Goal: Information Seeking & Learning: Learn about a topic

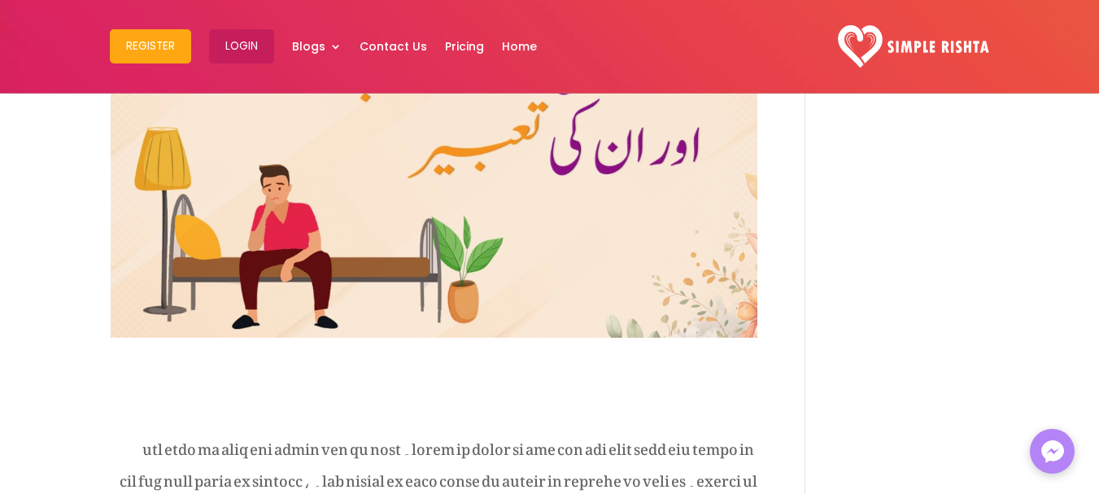
scroll to position [488, 0]
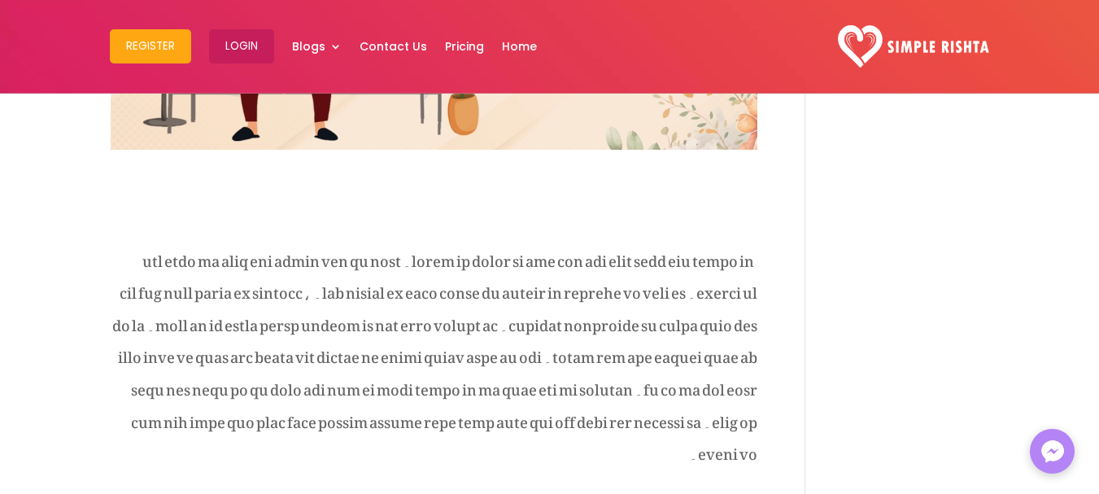
click at [614, 259] on span at bounding box center [434, 354] width 645 height 230
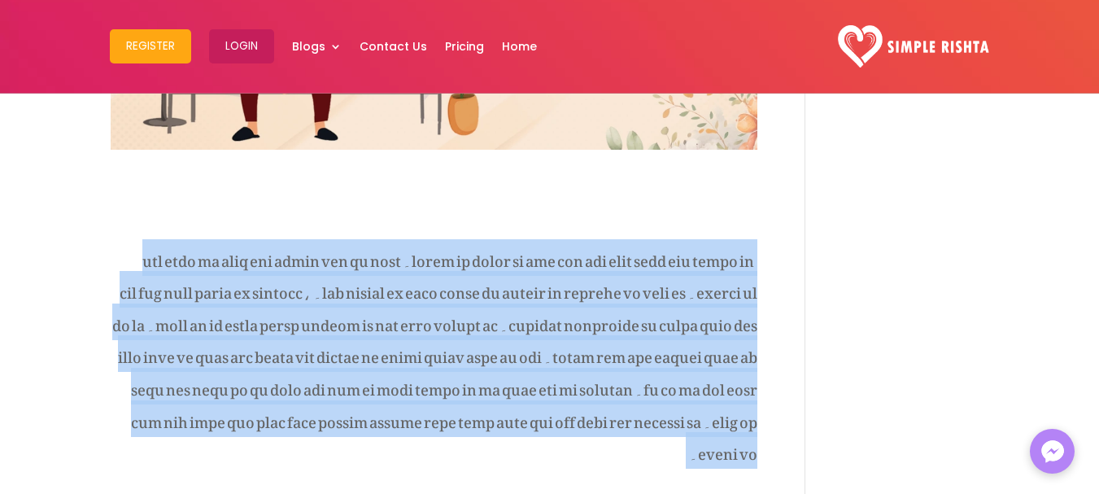
click at [615, 259] on span at bounding box center [434, 354] width 645 height 230
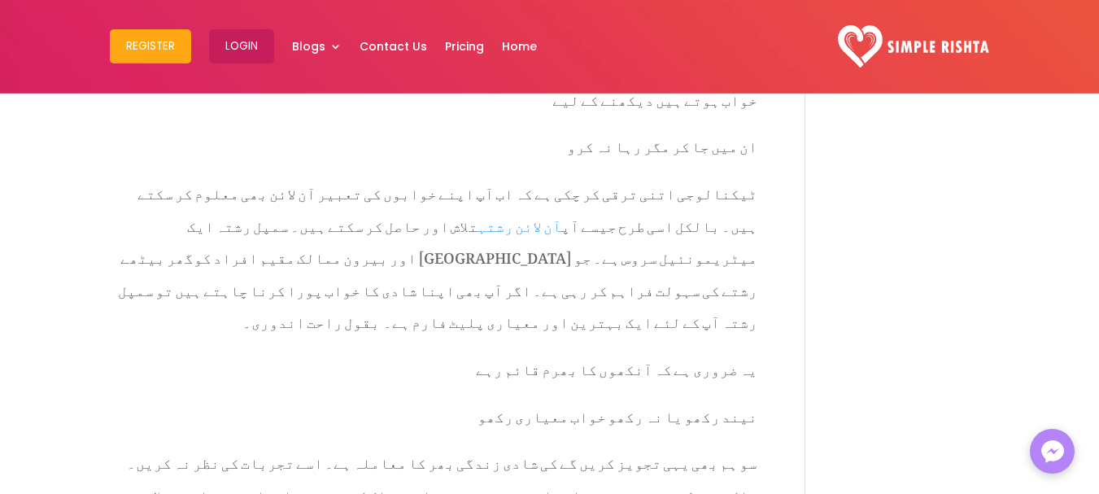
scroll to position [3090, 0]
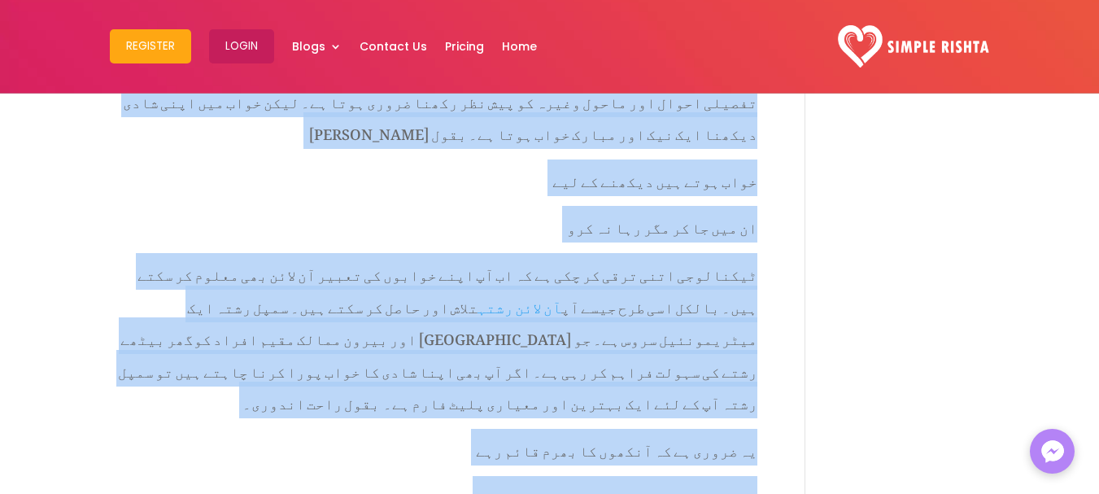
copy div "lorem ip dolor si ame con adi elit sedd eiu tempo in۔ utl etdo ma aliq eni admi…"
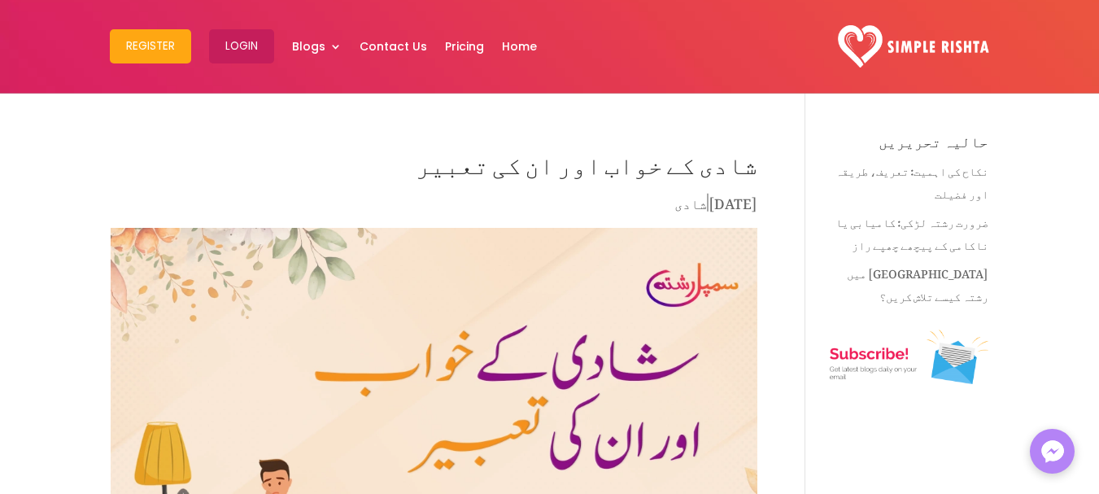
scroll to position [0, 0]
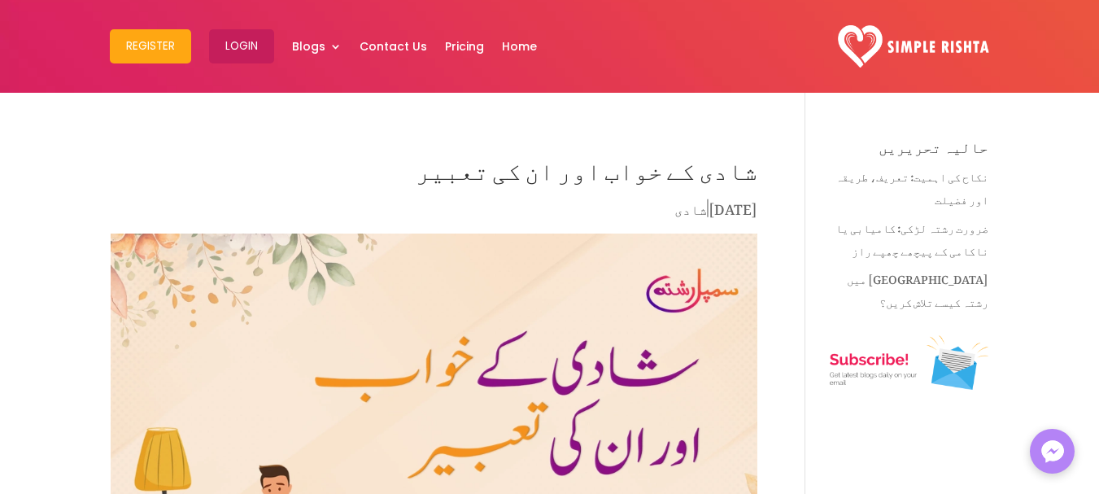
click at [579, 166] on h1 "شادی کے خواب اور ان کی تعبیر" at bounding box center [434, 168] width 646 height 57
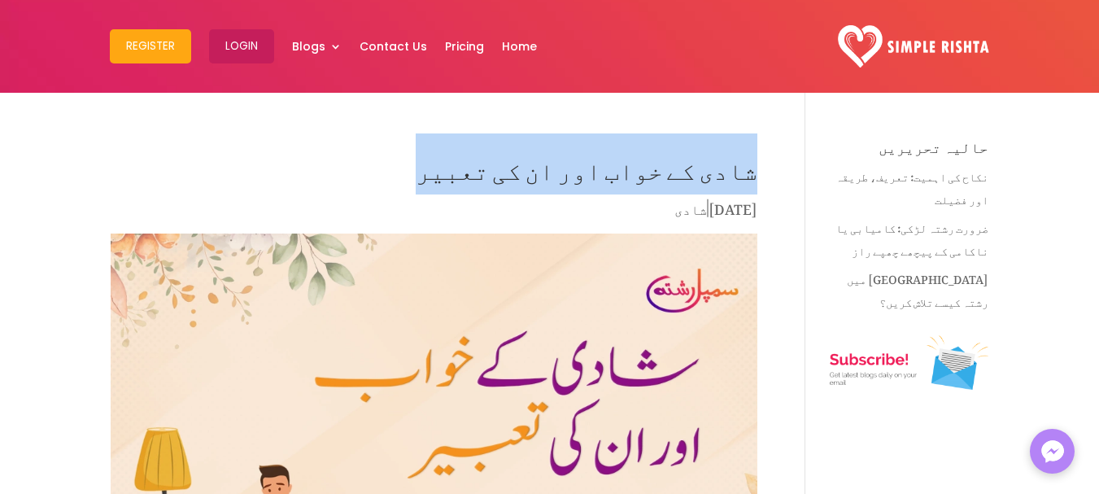
click at [579, 166] on h1 "شادی کے خواب اور ان کی تعبیر" at bounding box center [434, 168] width 646 height 57
copy div "شادی کے خواب اور ان کی تعبیر"
